Goal: Information Seeking & Learning: Find specific fact

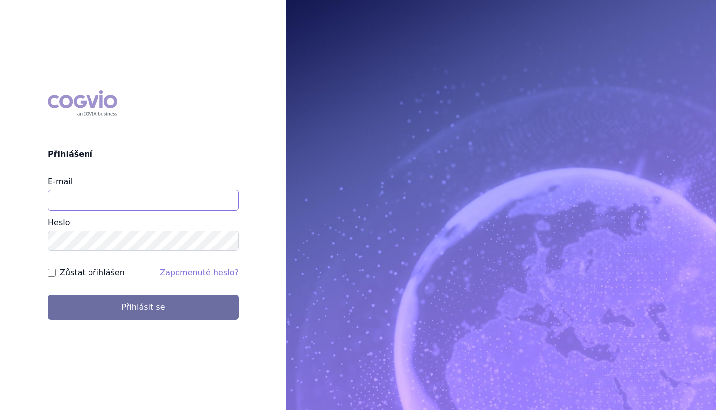
click at [186, 197] on input "E-mail" at bounding box center [143, 200] width 191 height 21
type input "[PERSON_NAME][EMAIL_ADDRESS][PERSON_NAME][DOMAIN_NAME]"
click at [48, 295] on button "Přihlásit se" at bounding box center [143, 307] width 191 height 25
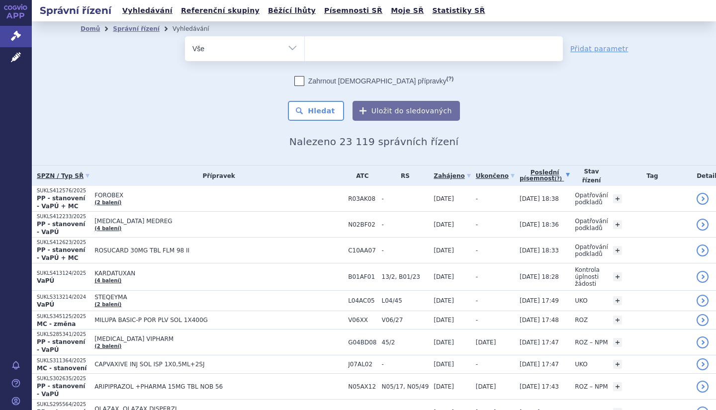
click at [550, 174] on link "Poslední písemnost (?)" at bounding box center [544, 176] width 50 height 20
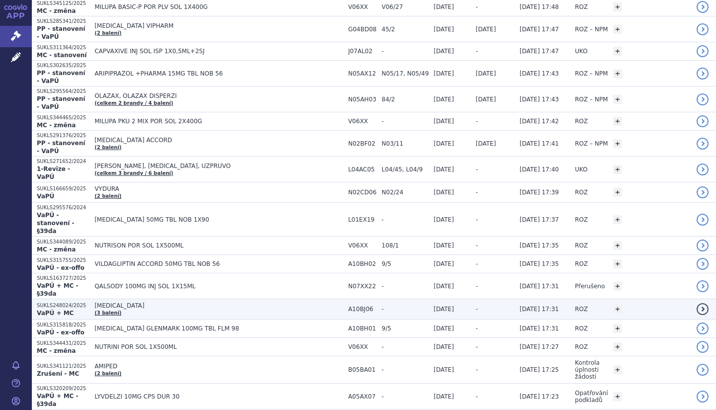
scroll to position [411, 0]
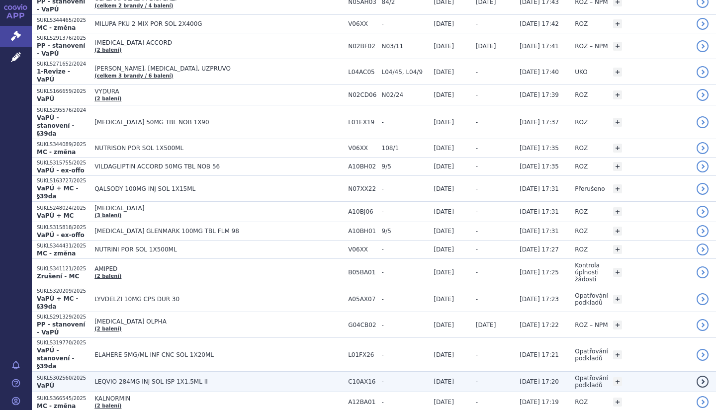
click at [212, 378] on span "LEQVIO 284MG INJ SOL ISP 1X1,5ML II" at bounding box center [218, 381] width 249 height 7
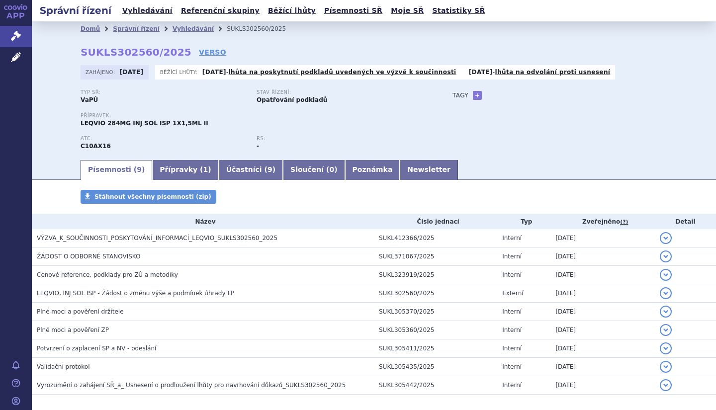
scroll to position [19, 0]
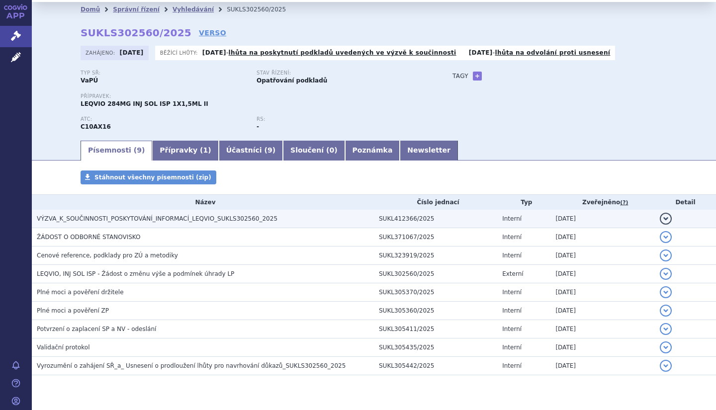
click at [165, 208] on th "Název" at bounding box center [203, 202] width 342 height 15
click at [165, 220] on span "VÝZVA_K_SOUČINNOSTI_POSKYTOVÁNÍ_INFORMACÍ_LEQVIO_SUKLS302560_2025" at bounding box center [157, 218] width 241 height 7
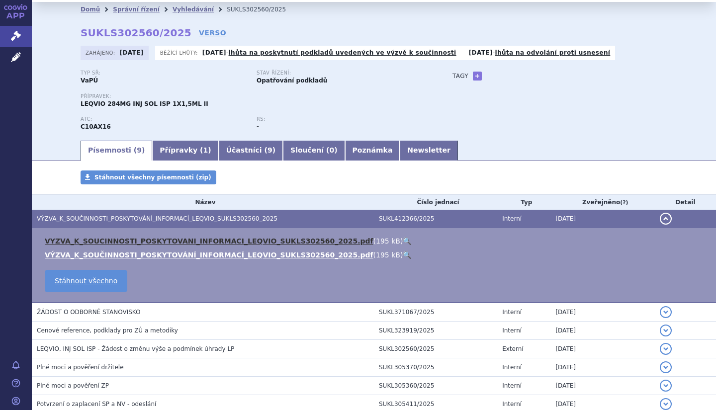
click at [149, 242] on link "VYZVA_K_SOUCINNOSTI_POSKYTOVANI_INFORMACI_LEQVIO_SUKLS302560_2025.pdf" at bounding box center [209, 241] width 329 height 8
